Goal: Information Seeking & Learning: Learn about a topic

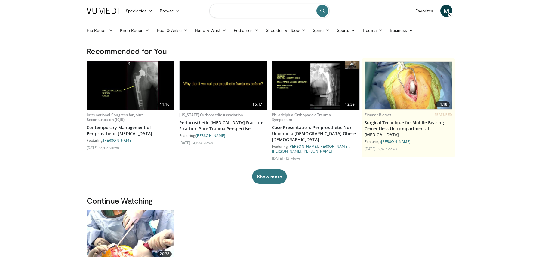
click at [242, 10] on input "Search topics, interventions" at bounding box center [269, 11] width 120 height 14
click at [232, 31] on span "eto and femoral extraction" at bounding box center [248, 30] width 52 height 6
type input "**********"
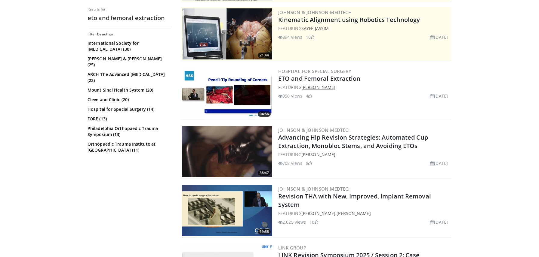
scroll to position [120, 0]
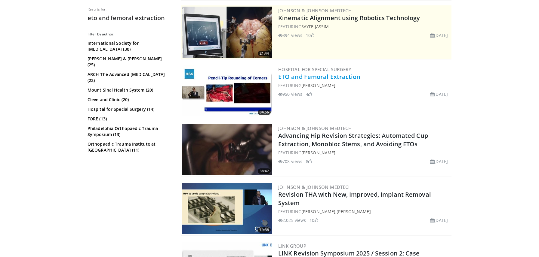
click at [307, 76] on link "ETO and Femoral Extraction" at bounding box center [319, 77] width 82 height 8
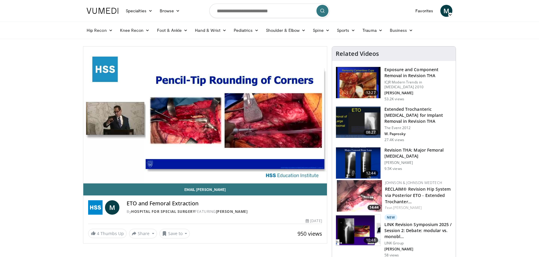
click at [400, 116] on h3 "Extended Trochanteric [MEDICAL_DATA] for Implant Removal in Revision THA" at bounding box center [418, 115] width 68 height 18
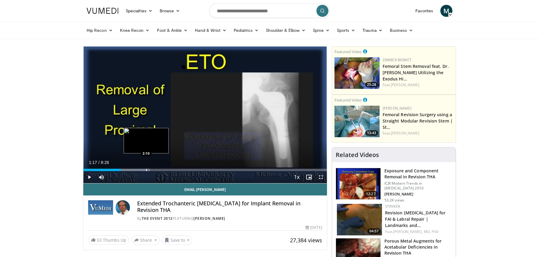
click at [146, 171] on div "Progress Bar" at bounding box center [146, 170] width 1 height 2
click at [152, 170] on div "Progress Bar" at bounding box center [152, 170] width 1 height 2
click at [158, 170] on div "Progress Bar" at bounding box center [158, 170] width 1 height 2
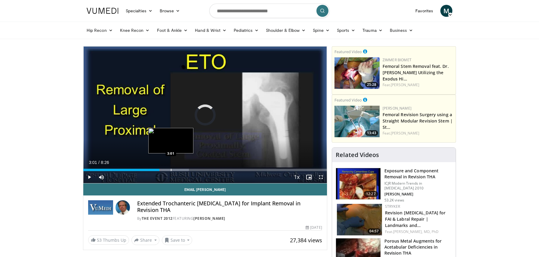
click at [171, 170] on div "Progress Bar" at bounding box center [171, 170] width 1 height 2
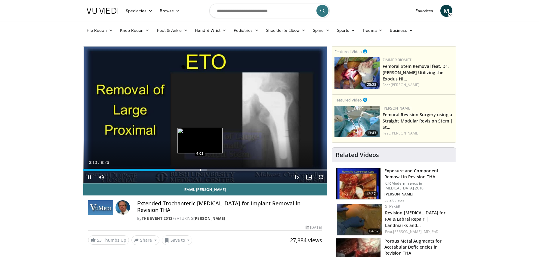
click at [200, 171] on div "Progress Bar" at bounding box center [200, 170] width 1 height 2
click at [117, 173] on div "Current Time 4:05 / Duration 8:26 Pause Skip Backward Skip Forward Mute Loaded …" at bounding box center [205, 177] width 244 height 12
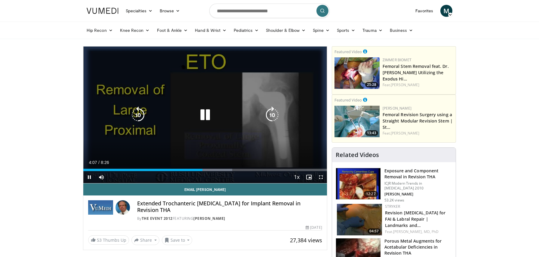
click at [139, 116] on icon "Video Player" at bounding box center [138, 115] width 17 height 17
click at [140, 116] on icon "Video Player" at bounding box center [138, 115] width 17 height 17
click at [143, 114] on icon "Video Player" at bounding box center [138, 115] width 17 height 17
click at [205, 114] on icon "Video Player" at bounding box center [205, 115] width 17 height 17
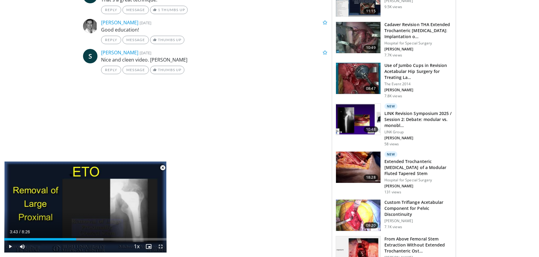
scroll to position [416, 0]
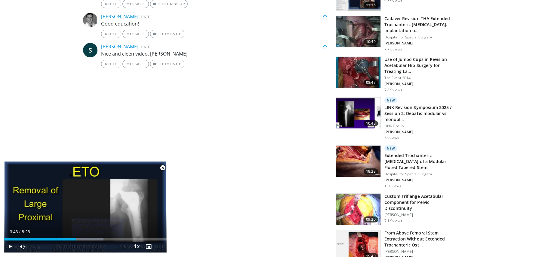
click at [399, 161] on h3 "Extended Trochanteric [MEDICAL_DATA] of a Modular Fluted Tapered Stem" at bounding box center [418, 162] width 68 height 18
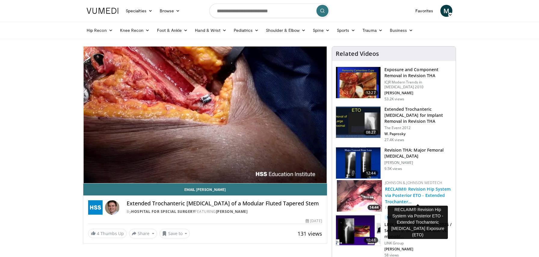
click at [403, 193] on link "RECLAIM® Revision Hip System via Posterior ETO - Extended Trochanter…" at bounding box center [418, 195] width 66 height 18
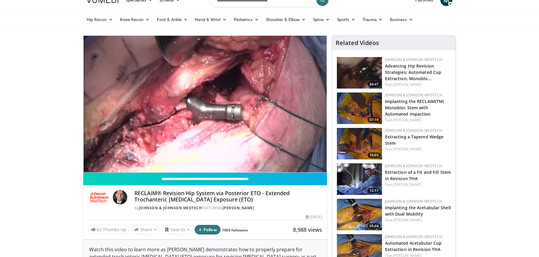
scroll to position [11, 0]
